Goal: Transaction & Acquisition: Purchase product/service

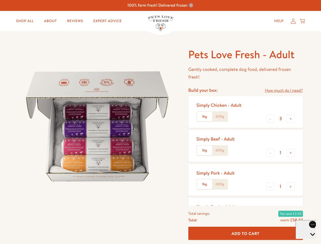
click at [160, 122] on img at bounding box center [97, 126] width 158 height 158
click at [283, 90] on link "How much do I need?" at bounding box center [284, 90] width 38 height 7
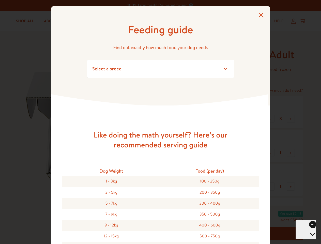
click at [270, 119] on div "Feeding guide Find out exactly how much food your dog needs Select a breed Affe…" at bounding box center [160, 122] width 321 height 244
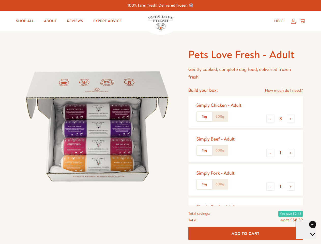
click at [290, 119] on button "+" at bounding box center [290, 119] width 8 height 8
type input "4"
click at [270, 153] on button "-" at bounding box center [270, 153] width 8 height 8
click at [290, 153] on button "+" at bounding box center [290, 153] width 8 height 8
type input "1"
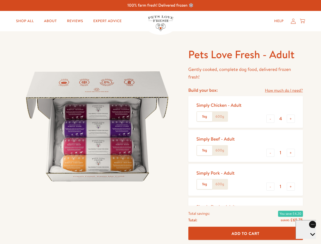
click at [270, 186] on button "-" at bounding box center [270, 186] width 8 height 8
click at [290, 186] on button "+" at bounding box center [290, 186] width 8 height 8
type input "1"
click at [245, 233] on span "Add To Cart" at bounding box center [245, 232] width 28 height 5
click at [310, 240] on icon "Open gorgias live chat" at bounding box center [312, 242] width 5 height 5
